Goal: Information Seeking & Learning: Learn about a topic

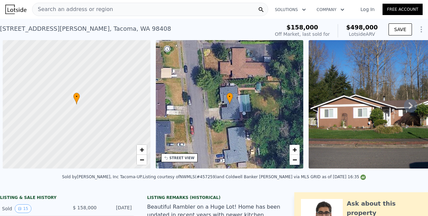
scroll to position [0, 3]
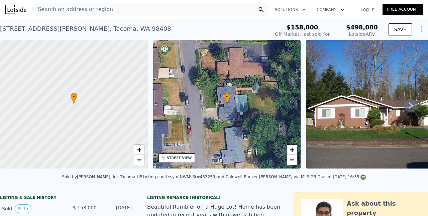
click at [74, 94] on span "•" at bounding box center [73, 97] width 7 height 6
click at [94, 11] on span "Search an address or region" at bounding box center [72, 9] width 81 height 8
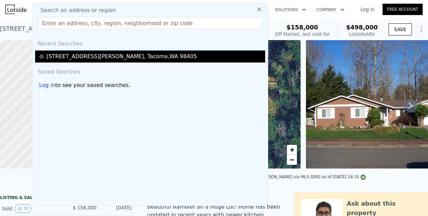
click at [147, 60] on div "613 A B S Ainsworth Ave , Tacoma , WA 98405" at bounding box center [121, 56] width 150 height 8
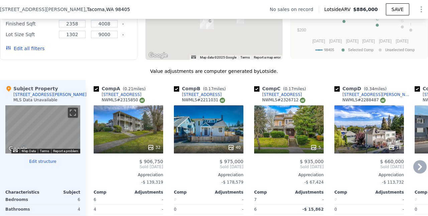
scroll to position [590, 0]
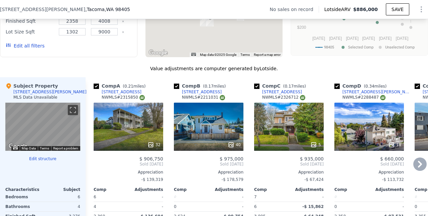
click at [202, 118] on div "40" at bounding box center [208, 127] width 69 height 48
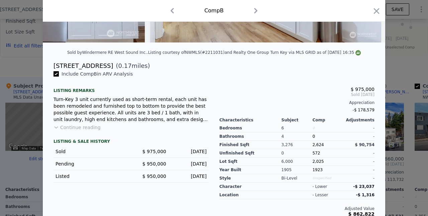
scroll to position [135, 0]
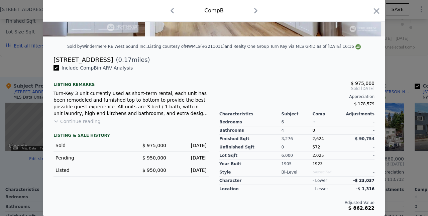
click at [86, 120] on button "Continue reading" at bounding box center [76, 121] width 47 height 7
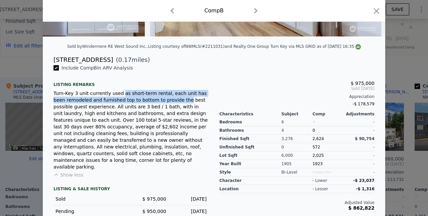
drag, startPoint x: 119, startPoint y: 96, endPoint x: 167, endPoint y: 99, distance: 48.6
click at [167, 99] on div "Turn-Key 3 unit currently used as short-term rental, each unit has been remodel…" at bounding box center [130, 130] width 155 height 80
click at [149, 120] on div "Turn-Key 3 unit currently used as short-term rental, each unit has been remodel…" at bounding box center [130, 130] width 155 height 80
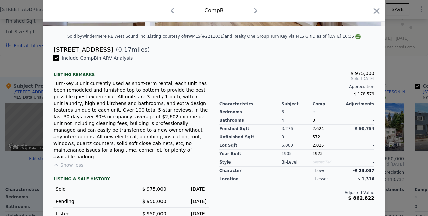
scroll to position [143, 0]
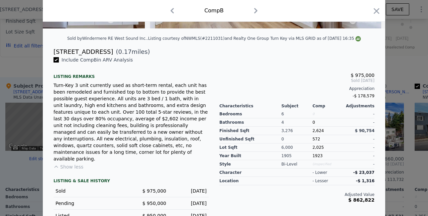
click at [258, 12] on icon "button" at bounding box center [255, 10] width 11 height 11
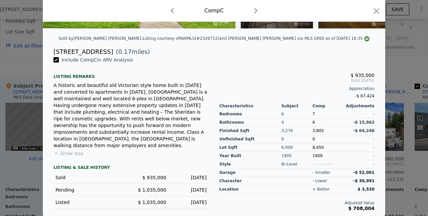
click at [151, 89] on div "A historic and beautiful old Victorian style home built in 1905 and converted t…" at bounding box center [130, 115] width 155 height 67
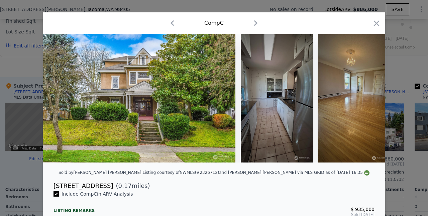
scroll to position [9, 0]
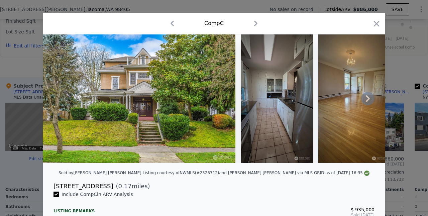
click at [367, 104] on icon at bounding box center [367, 98] width 13 height 13
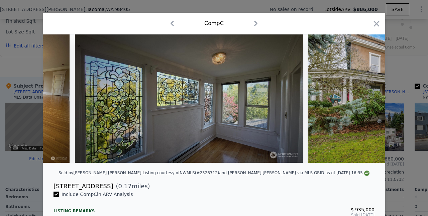
scroll to position [0, 436]
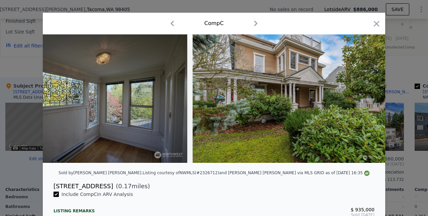
click at [367, 104] on img at bounding box center [288, 98] width 192 height 128
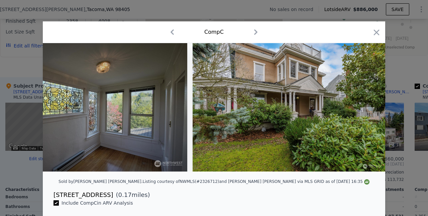
scroll to position [12, 0]
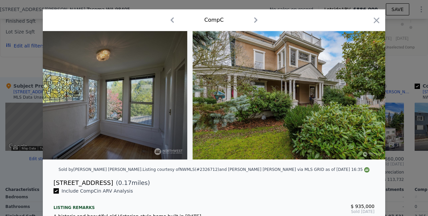
click at [256, 19] on icon "button" at bounding box center [255, 19] width 3 height 5
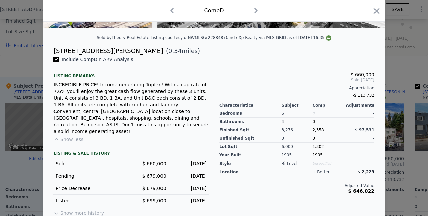
scroll to position [31, 0]
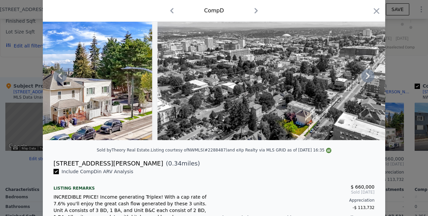
click at [365, 76] on icon at bounding box center [367, 75] width 13 height 13
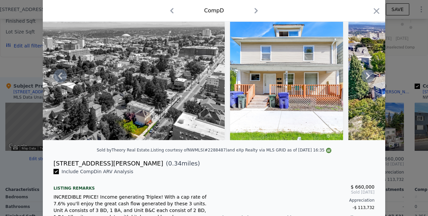
click at [365, 76] on icon at bounding box center [367, 75] width 13 height 13
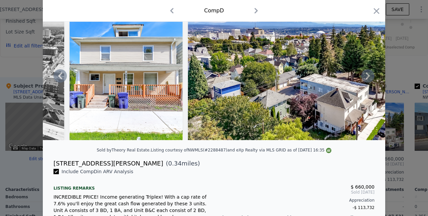
click at [365, 76] on icon at bounding box center [367, 75] width 13 height 13
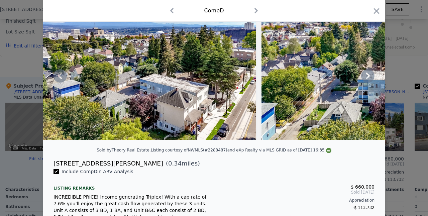
click at [366, 71] on icon at bounding box center [367, 75] width 13 height 13
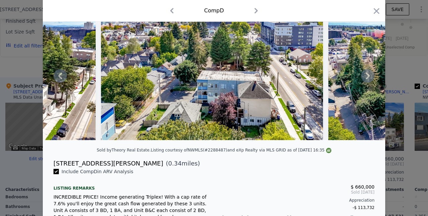
click at [366, 71] on icon at bounding box center [367, 75] width 13 height 13
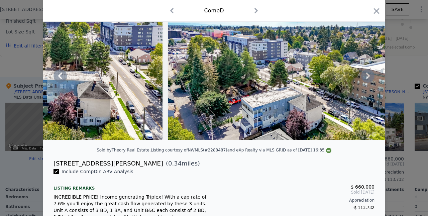
click at [366, 71] on icon at bounding box center [367, 75] width 13 height 13
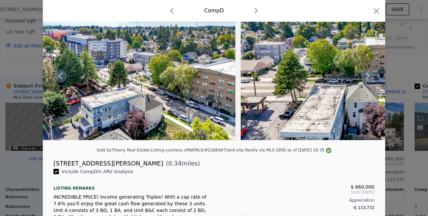
click at [366, 71] on icon at bounding box center [367, 75] width 13 height 13
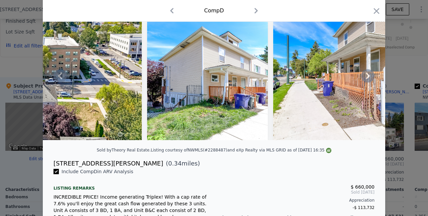
click at [366, 71] on icon at bounding box center [367, 75] width 13 height 13
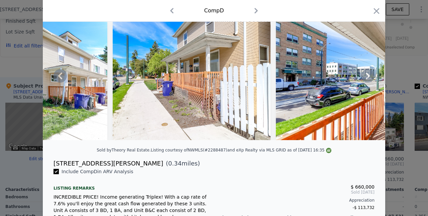
click at [366, 71] on icon at bounding box center [367, 75] width 13 height 13
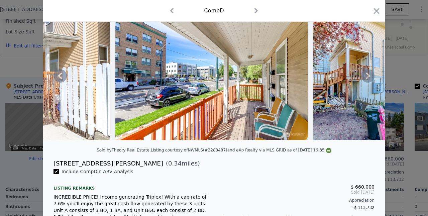
click at [366, 71] on icon at bounding box center [367, 75] width 13 height 13
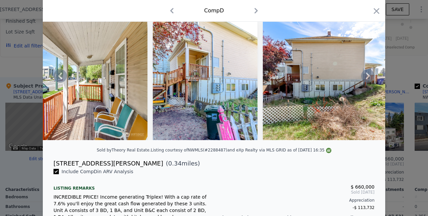
click at [366, 71] on icon at bounding box center [367, 75] width 13 height 13
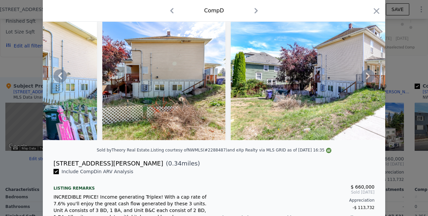
click at [366, 71] on icon at bounding box center [367, 75] width 13 height 13
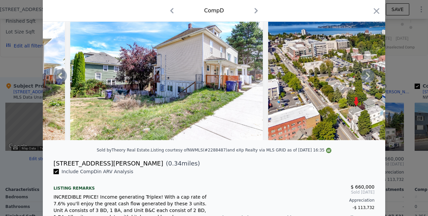
click at [366, 71] on icon at bounding box center [367, 75] width 13 height 13
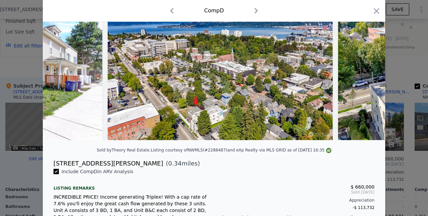
scroll to position [0, 2518]
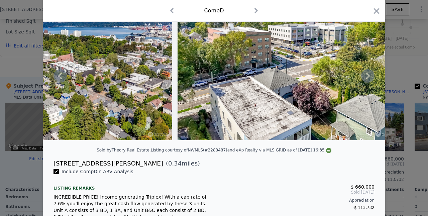
click at [366, 71] on icon at bounding box center [367, 75] width 13 height 13
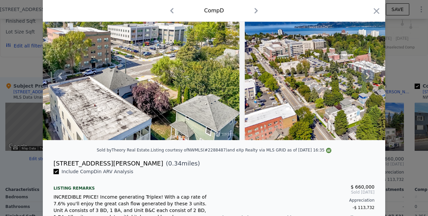
click at [366, 71] on icon at bounding box center [367, 75] width 13 height 13
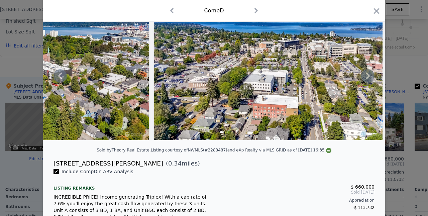
click at [366, 71] on icon at bounding box center [367, 75] width 13 height 13
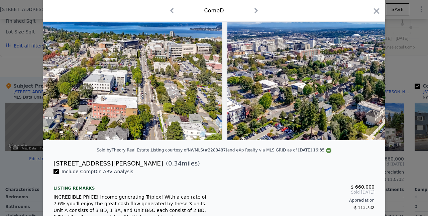
scroll to position [0, 3229]
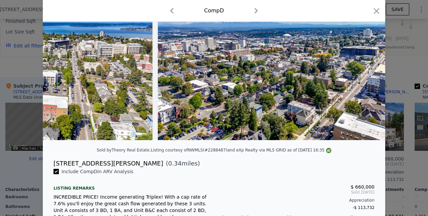
click at [366, 71] on img at bounding box center [271, 76] width 227 height 128
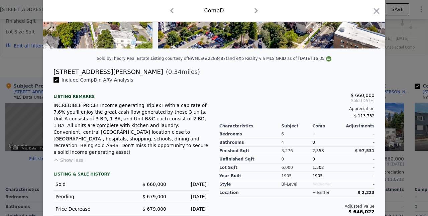
scroll to position [131, 0]
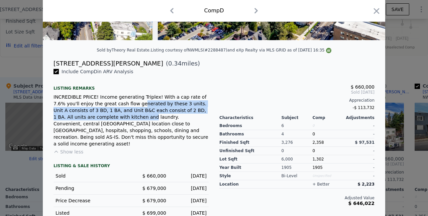
drag, startPoint x: 125, startPoint y: 102, endPoint x: 116, endPoint y: 116, distance: 17.0
click at [116, 116] on div "INCREDIBLE PRICE! Income generating Triplex! With a cap rate of 7.6% you'll enj…" at bounding box center [130, 120] width 155 height 53
click at [104, 113] on div "INCREDIBLE PRICE! Income generating Triplex! With a cap rate of 7.6% you'll enj…" at bounding box center [130, 120] width 155 height 53
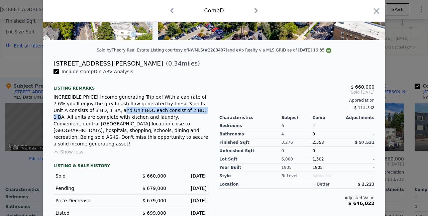
drag, startPoint x: 104, startPoint y: 111, endPoint x: 183, endPoint y: 110, distance: 78.9
click at [183, 110] on div "INCREDIBLE PRICE! Income generating Triplex! With a cap rate of 7.6% you'll enj…" at bounding box center [130, 120] width 155 height 53
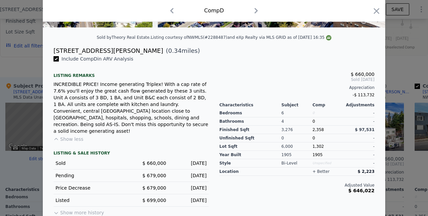
scroll to position [144, 0]
click at [151, 128] on div "INCREDIBLE PRICE! Income generating Triplex! With a cap rate of 7.6% you'll enj…" at bounding box center [130, 107] width 155 height 53
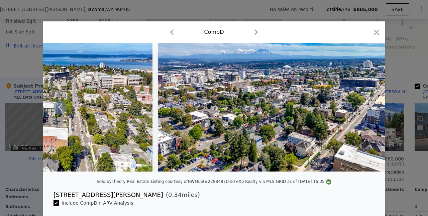
scroll to position [0, 0]
click at [374, 95] on img at bounding box center [271, 107] width 227 height 128
click at [256, 30] on icon "button" at bounding box center [256, 32] width 11 height 11
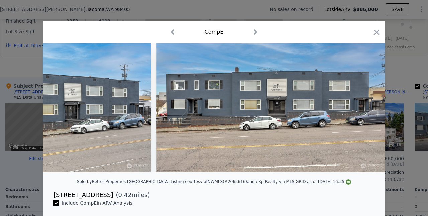
click at [255, 29] on icon "button" at bounding box center [255, 32] width 11 height 11
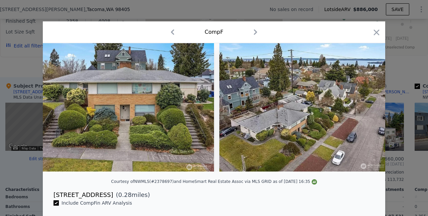
click at [255, 30] on icon "button" at bounding box center [255, 31] width 3 height 5
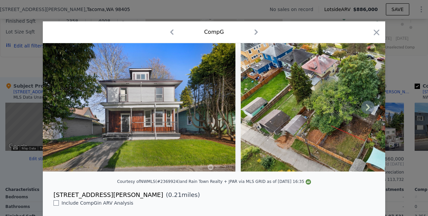
click at [367, 104] on icon at bounding box center [367, 107] width 13 height 13
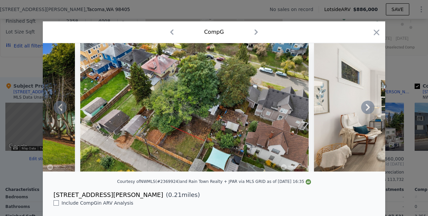
click at [367, 104] on icon at bounding box center [367, 107] width 13 height 13
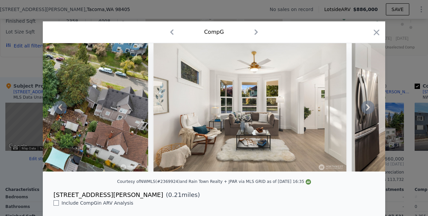
click at [367, 104] on icon at bounding box center [367, 107] width 13 height 13
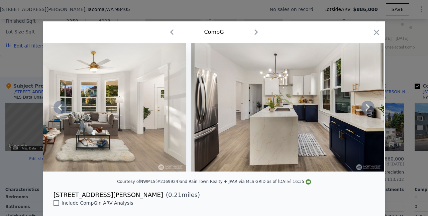
click at [367, 104] on icon at bounding box center [367, 107] width 13 height 13
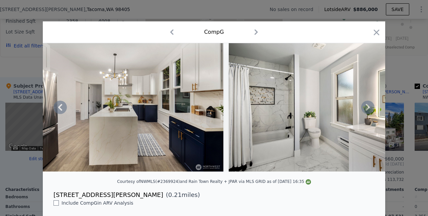
click at [367, 104] on icon at bounding box center [367, 107] width 13 height 13
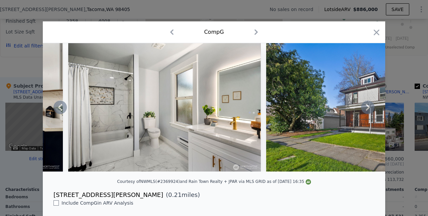
click at [367, 104] on icon at bounding box center [367, 107] width 13 height 13
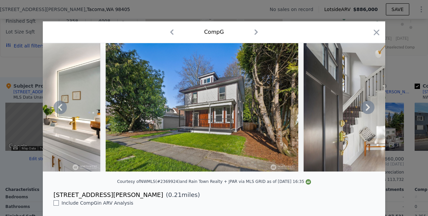
click at [367, 104] on icon at bounding box center [367, 107] width 13 height 13
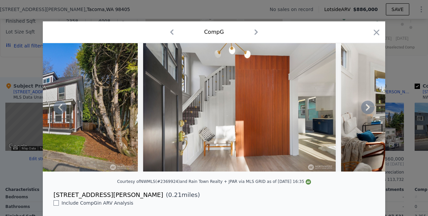
click at [367, 104] on icon at bounding box center [367, 107] width 13 height 13
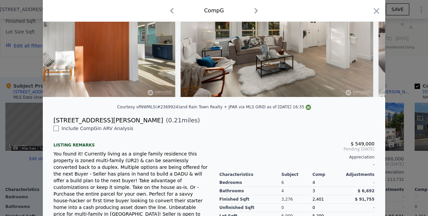
scroll to position [92, 0]
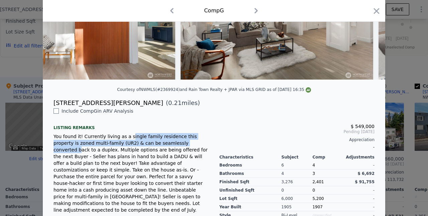
drag, startPoint x: 125, startPoint y: 136, endPoint x: 177, endPoint y: 140, distance: 52.3
click at [177, 140] on div "You found it! Currently living as a single family residence this property is zo…" at bounding box center [130, 173] width 155 height 80
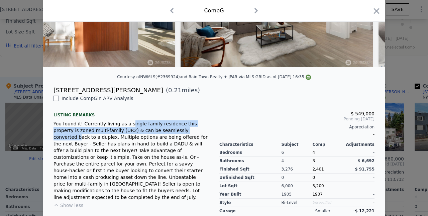
scroll to position [105, 0]
click at [96, 140] on div "You found it! Currently living as a single family residence this property is zo…" at bounding box center [130, 160] width 155 height 80
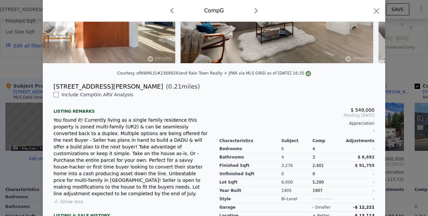
scroll to position [117, 0]
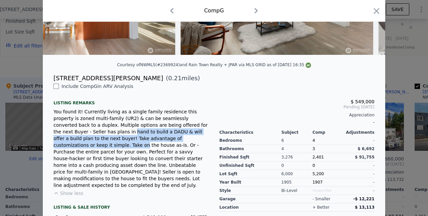
drag, startPoint x: 72, startPoint y: 132, endPoint x: 181, endPoint y: 136, distance: 108.7
click at [181, 136] on div "You found it! Currently living as a single family residence this property is zo…" at bounding box center [130, 148] width 155 height 80
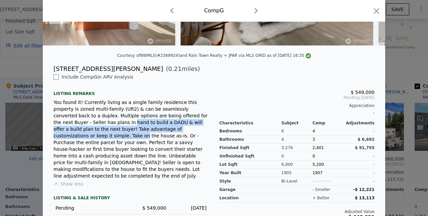
scroll to position [126, 0]
click at [181, 136] on div "You found it! Currently living as a single family residence this property is zo…" at bounding box center [130, 139] width 155 height 80
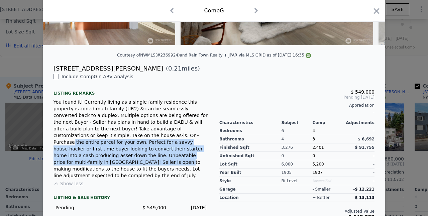
drag, startPoint x: 96, startPoint y: 135, endPoint x: 144, endPoint y: 153, distance: 51.6
click at [144, 153] on div "You found it! Currently living as a single family residence this property is zo…" at bounding box center [130, 139] width 155 height 80
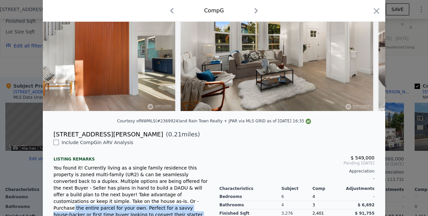
scroll to position [0, 0]
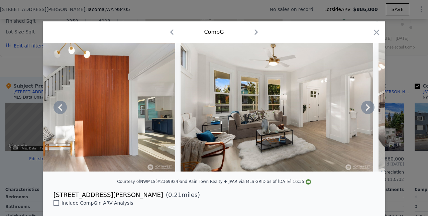
click at [363, 110] on icon at bounding box center [367, 107] width 13 height 13
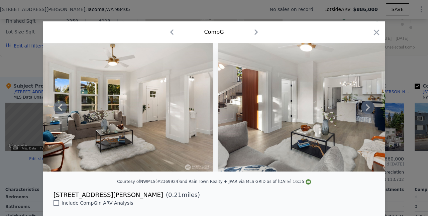
click at [363, 110] on icon at bounding box center [367, 107] width 13 height 13
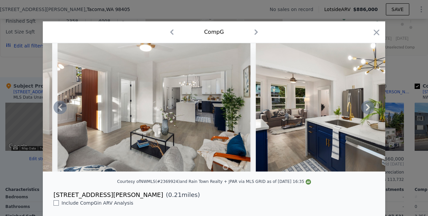
click at [363, 110] on icon at bounding box center [367, 107] width 13 height 13
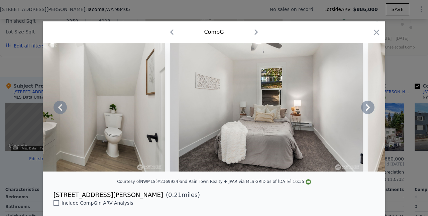
click at [363, 110] on icon at bounding box center [367, 107] width 13 height 13
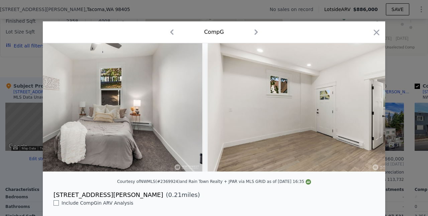
click at [363, 110] on img at bounding box center [303, 107] width 192 height 128
click at [363, 110] on icon at bounding box center [367, 107] width 13 height 13
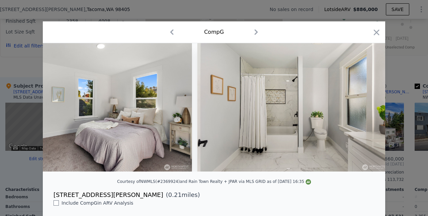
scroll to position [0, 3207]
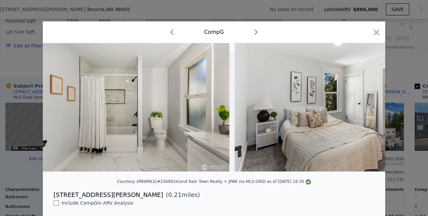
click at [363, 110] on img at bounding box center [330, 107] width 192 height 128
click at [363, 110] on icon at bounding box center [367, 107] width 13 height 13
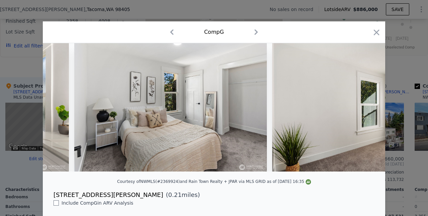
click at [259, 30] on icon "button" at bounding box center [256, 32] width 11 height 11
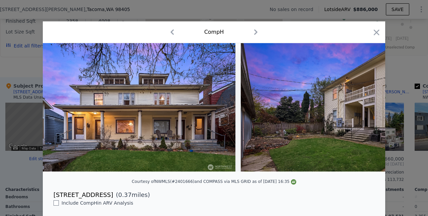
click at [282, 109] on img at bounding box center [337, 107] width 192 height 128
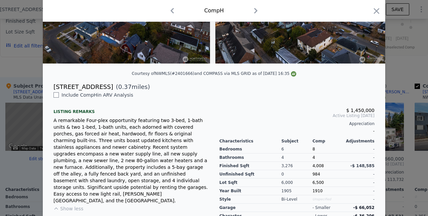
scroll to position [117, 0]
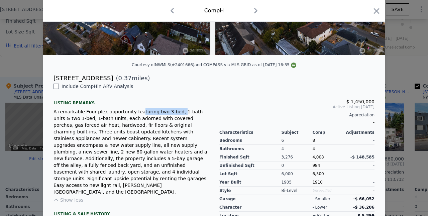
drag, startPoint x: 137, startPoint y: 112, endPoint x: 175, endPoint y: 114, distance: 37.8
click at [175, 114] on div "A remarkable Four-plex opportunity featuring two 3-bed, 1-bath units & two 1-be…" at bounding box center [130, 151] width 155 height 87
click at [177, 127] on div "A remarkable Four-plex opportunity featuring two 3-bed, 1-bath units & two 1-be…" at bounding box center [130, 151] width 155 height 87
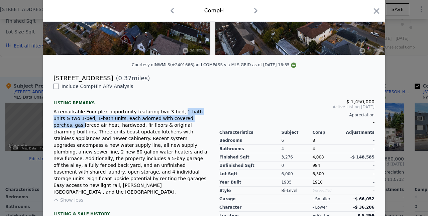
drag, startPoint x: 176, startPoint y: 110, endPoint x: 193, endPoint y: 114, distance: 18.2
click at [193, 114] on div "A remarkable Four-plex opportunity featuring two 3-bed, 1-bath units & two 1-be…" at bounding box center [130, 151] width 155 height 87
click at [148, 136] on div "A remarkable Four-plex opportunity featuring two 3-bed, 1-bath units & two 1-be…" at bounding box center [130, 151] width 155 height 87
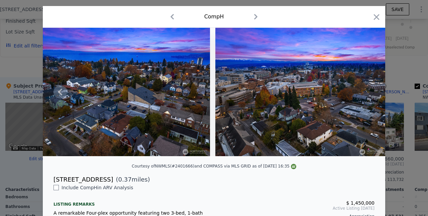
scroll to position [15, 0]
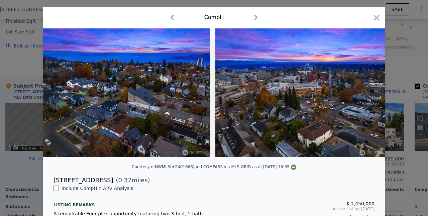
click at [258, 18] on icon "button" at bounding box center [255, 17] width 11 height 11
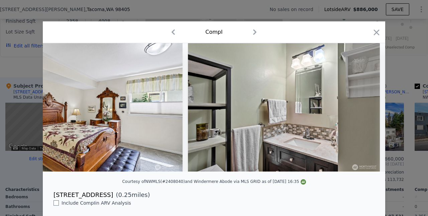
scroll to position [0, 2728]
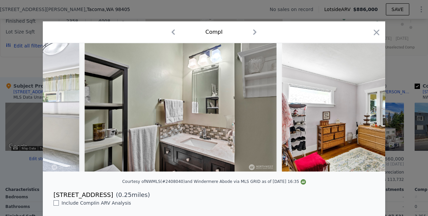
click at [254, 31] on icon "button" at bounding box center [254, 32] width 11 height 11
checkbox input "true"
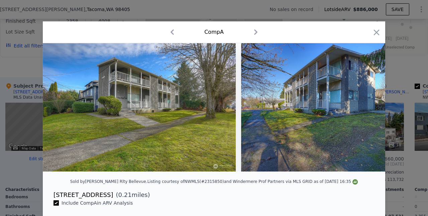
click at [257, 33] on icon "button" at bounding box center [255, 32] width 11 height 11
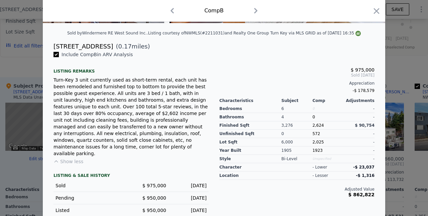
scroll to position [148, 0]
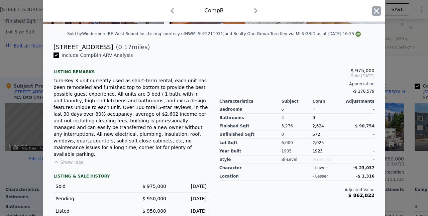
click at [375, 13] on icon "button" at bounding box center [375, 10] width 9 height 9
